Goal: Information Seeking & Learning: Learn about a topic

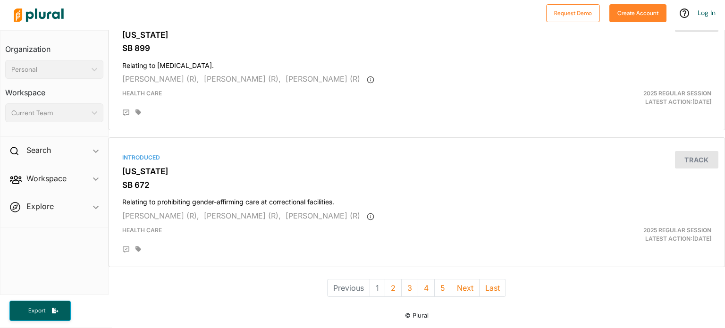
scroll to position [2664, 0]
click at [388, 279] on button "2" at bounding box center [393, 288] width 17 height 18
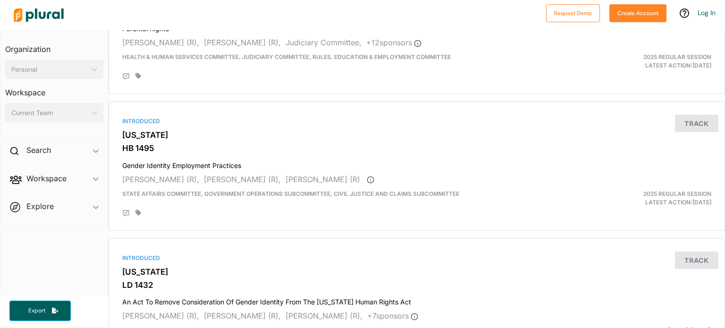
scroll to position [2648, 0]
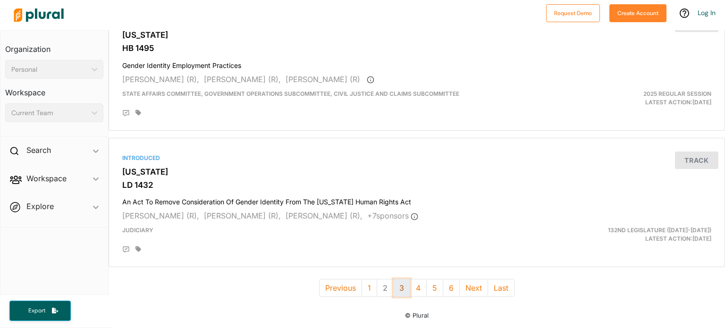
click at [398, 281] on button "3" at bounding box center [401, 288] width 17 height 18
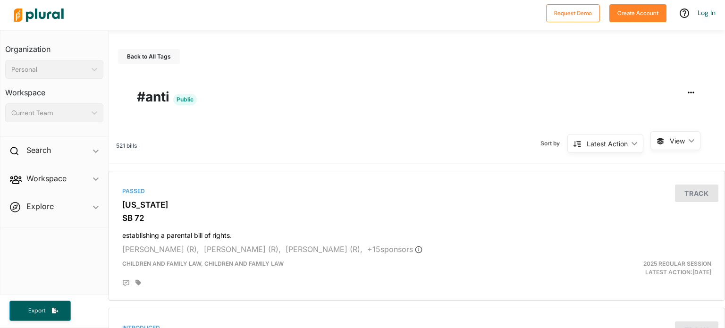
click at [619, 146] on div "Latest Action" at bounding box center [607, 144] width 41 height 10
click at [660, 143] on span "View ic_keyboard_arrow_down" at bounding box center [676, 140] width 50 height 19
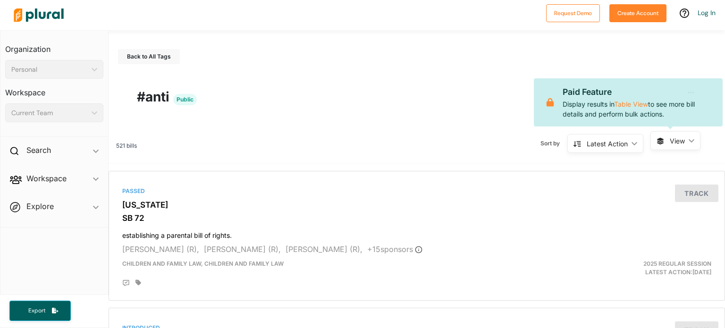
click at [608, 146] on div "Latest Action" at bounding box center [607, 144] width 41 height 10
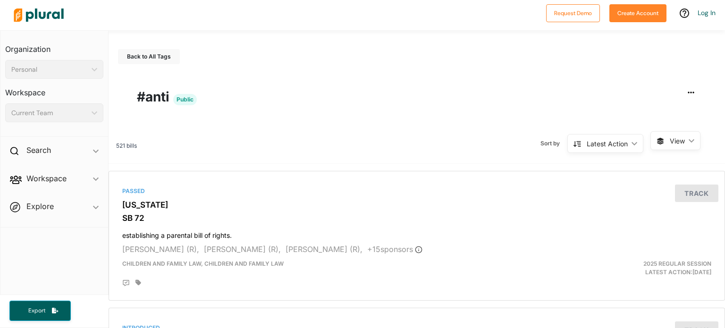
click at [466, 159] on div "521 bills Sort by Latest Action ic_keyboard_arrow_down Latest Action Latest Act…" at bounding box center [417, 147] width 617 height 33
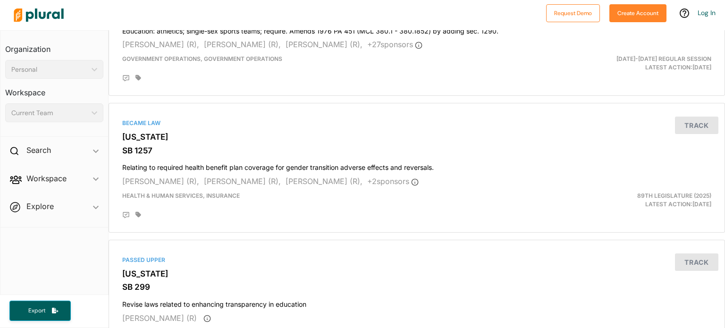
scroll to position [2648, 0]
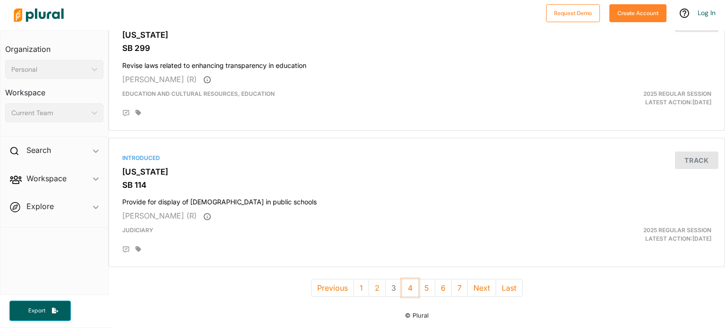
drag, startPoint x: 402, startPoint y: 278, endPoint x: 400, endPoint y: 267, distance: 11.4
click at [402, 279] on button "4" at bounding box center [410, 288] width 17 height 18
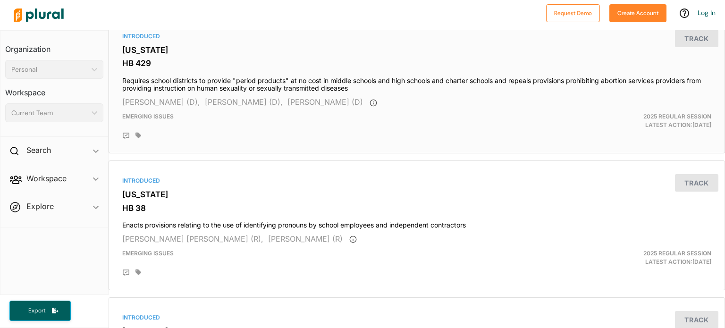
scroll to position [2641, 0]
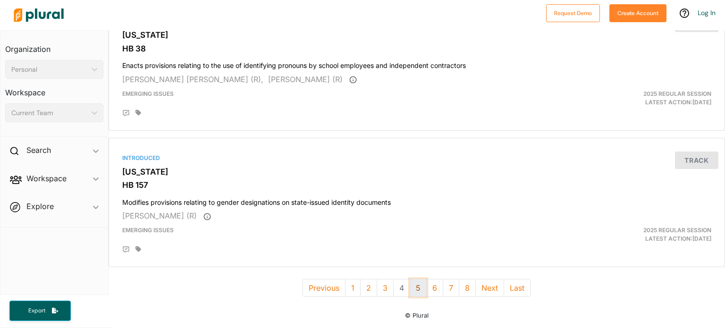
click at [412, 279] on button "5" at bounding box center [418, 288] width 17 height 18
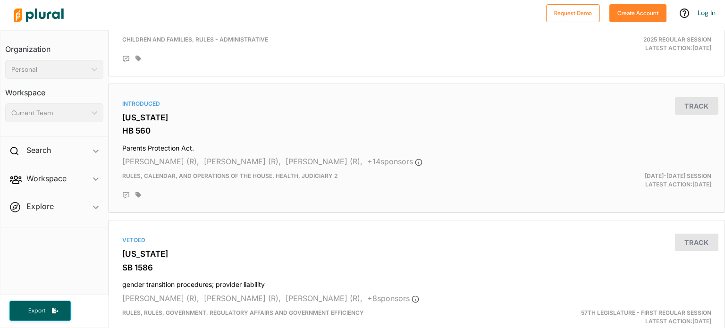
scroll to position [2169, 0]
